Goal: Find specific page/section: Find specific page/section

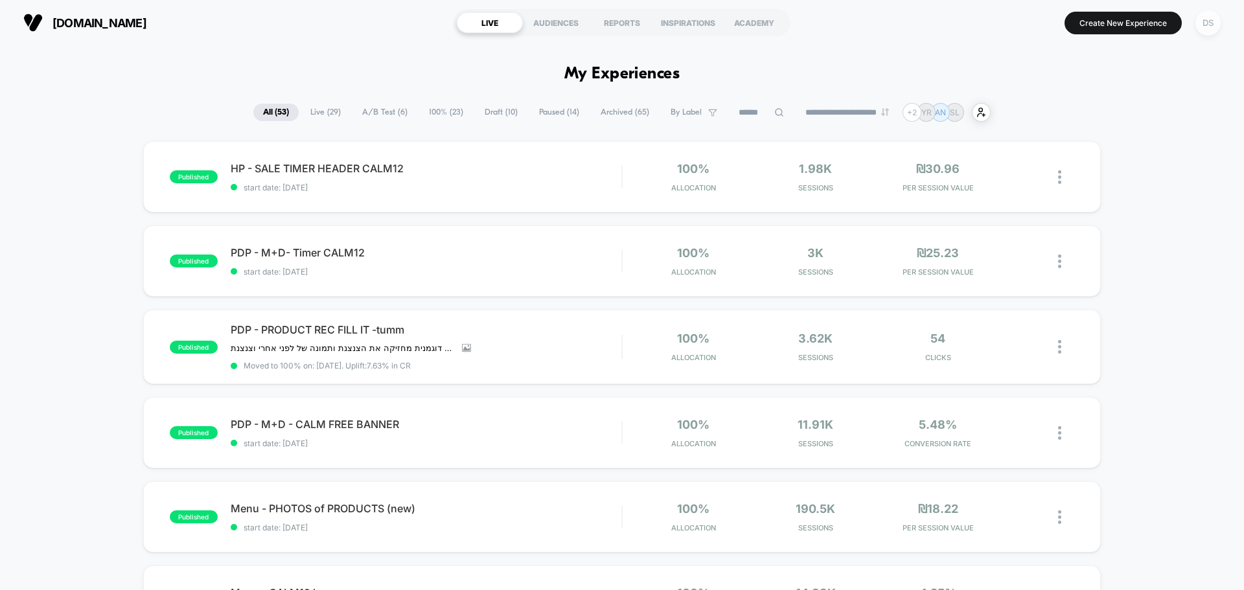
click at [1208, 20] on div "DS" at bounding box center [1207, 22] width 25 height 25
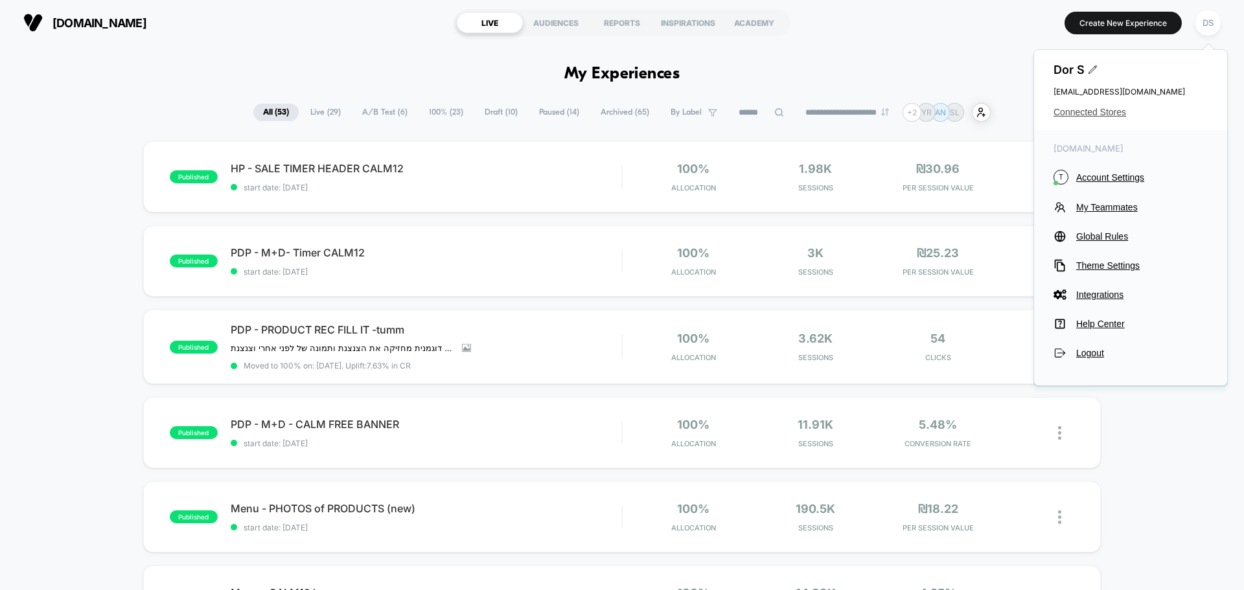
click at [1097, 117] on span "Connected Stores" at bounding box center [1130, 112] width 154 height 10
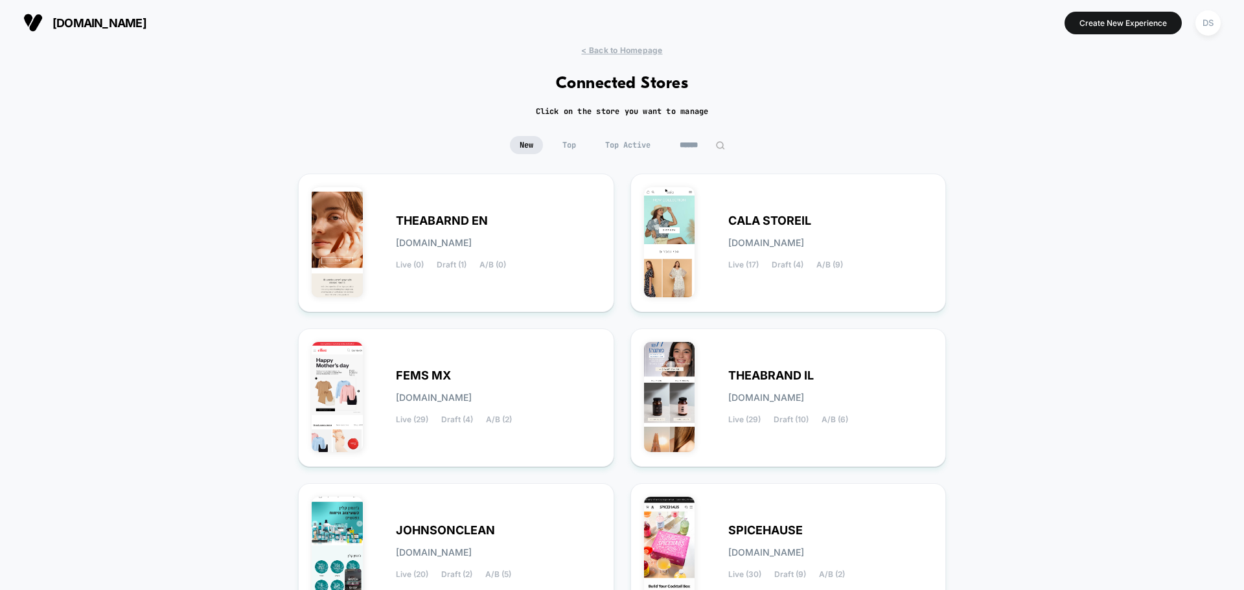
drag, startPoint x: 556, startPoint y: 82, endPoint x: 685, endPoint y: 85, distance: 128.9
click at [685, 85] on h1 "Connected Stores" at bounding box center [622, 83] width 133 height 19
drag, startPoint x: 687, startPoint y: 83, endPoint x: 574, endPoint y: 82, distance: 112.1
click at [576, 83] on h1 "Connected Stores" at bounding box center [622, 83] width 133 height 19
click at [574, 82] on h1 "Connected Stores" at bounding box center [622, 83] width 133 height 19
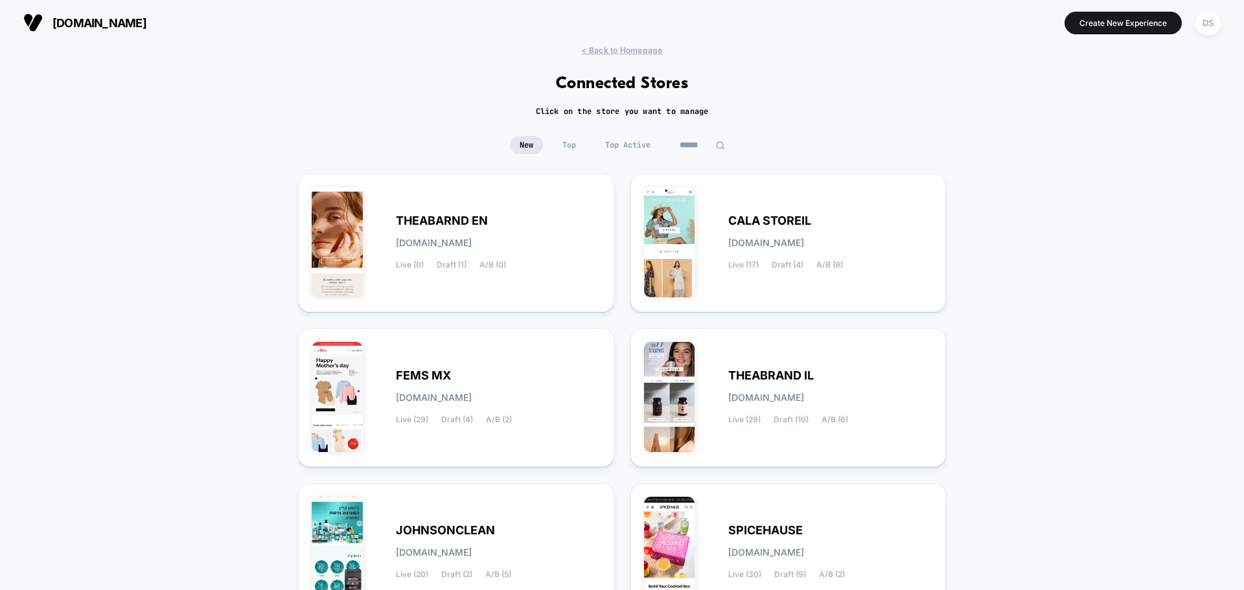
click at [574, 82] on h1 "Connected Stores" at bounding box center [622, 83] width 133 height 19
